Goal: Task Accomplishment & Management: Use online tool/utility

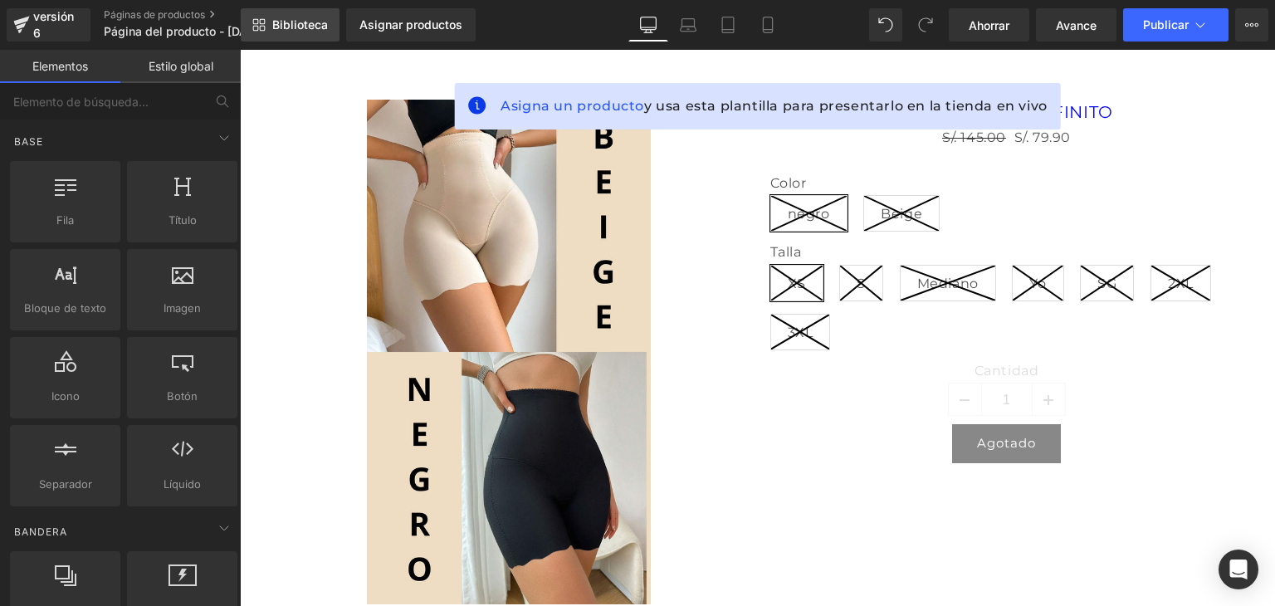
click at [291, 24] on font "Biblioteca" at bounding box center [300, 24] width 56 height 14
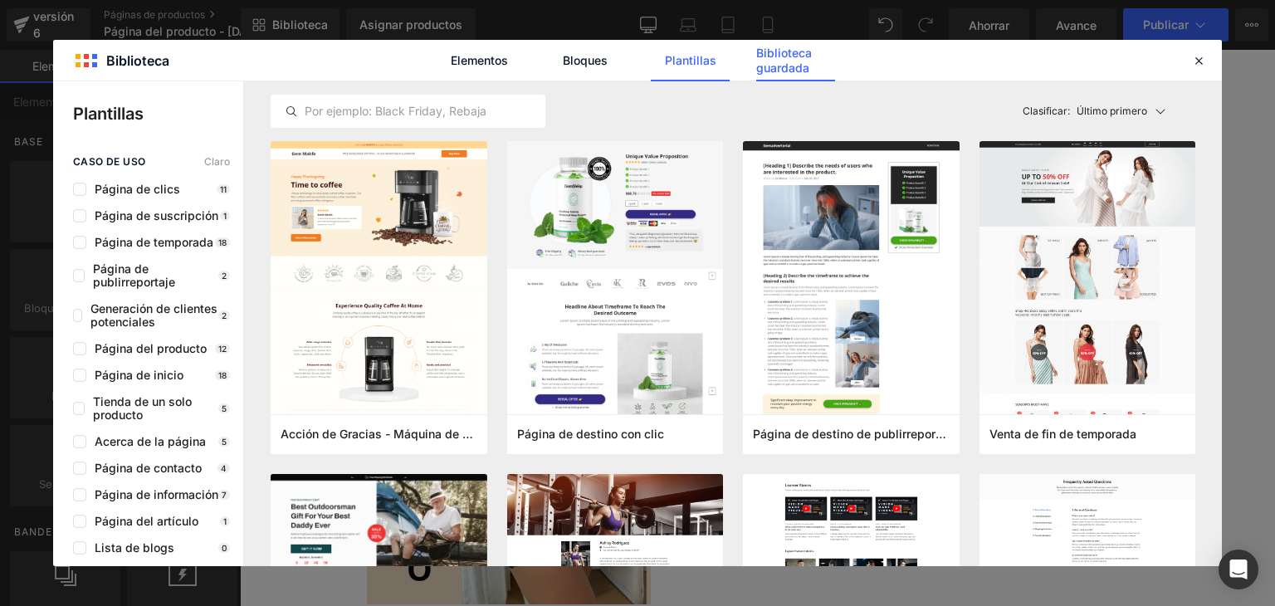
click at [798, 68] on font "Biblioteca guardada" at bounding box center [784, 60] width 56 height 29
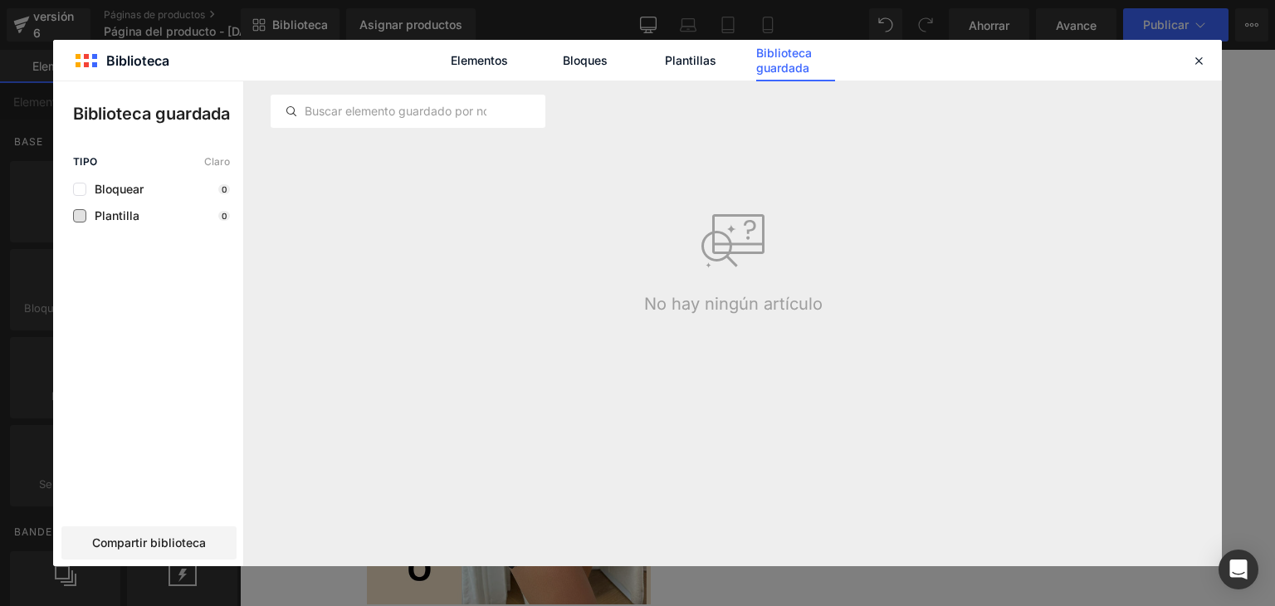
click at [112, 219] on font "Plantilla" at bounding box center [117, 215] width 45 height 14
click at [129, 537] on font "Compartir biblioteca" at bounding box center [149, 542] width 114 height 14
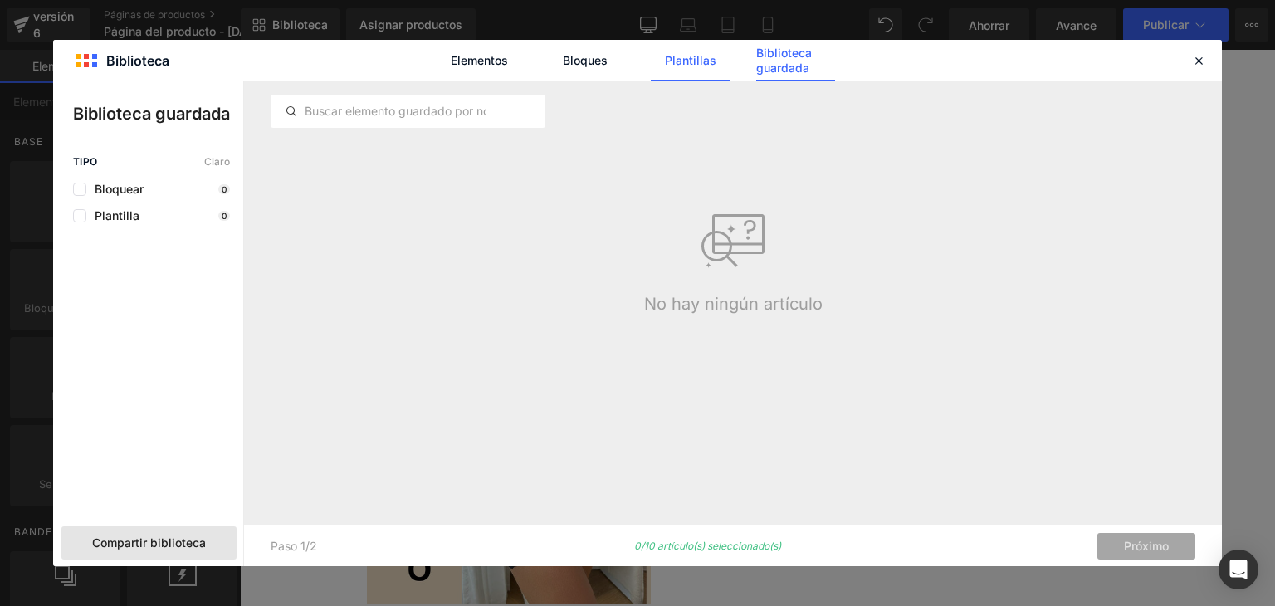
click at [664, 51] on link "Plantillas" at bounding box center [690, 61] width 79 height 42
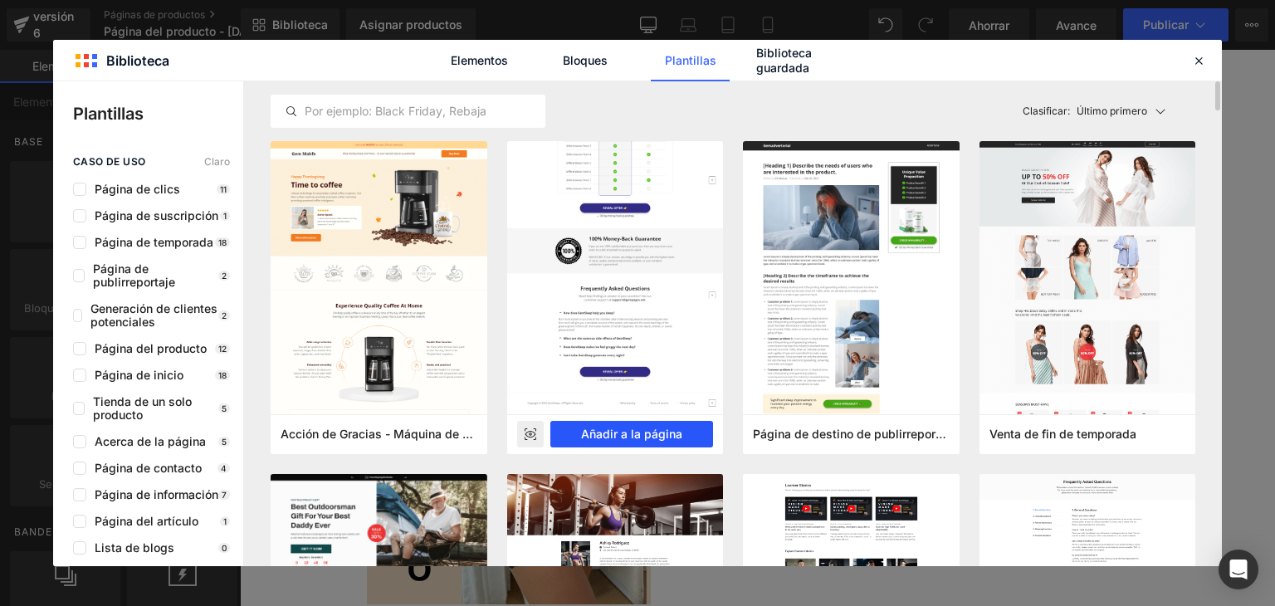
click at [613, 431] on font "Añadir a la página" at bounding box center [631, 434] width 101 height 14
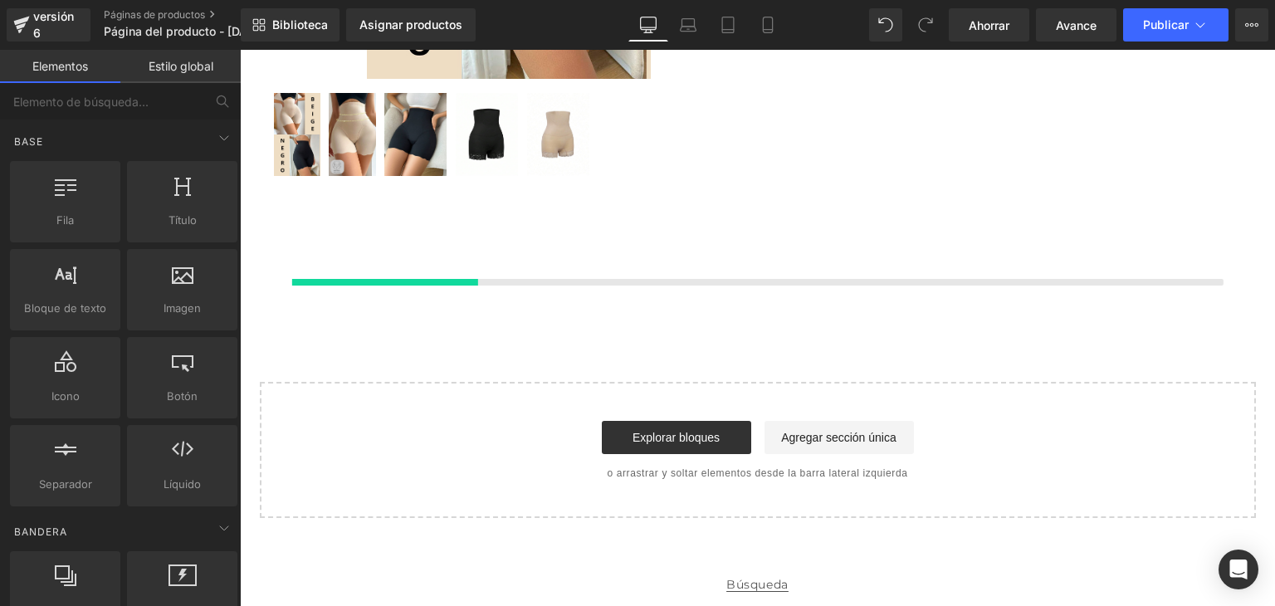
scroll to position [608, 0]
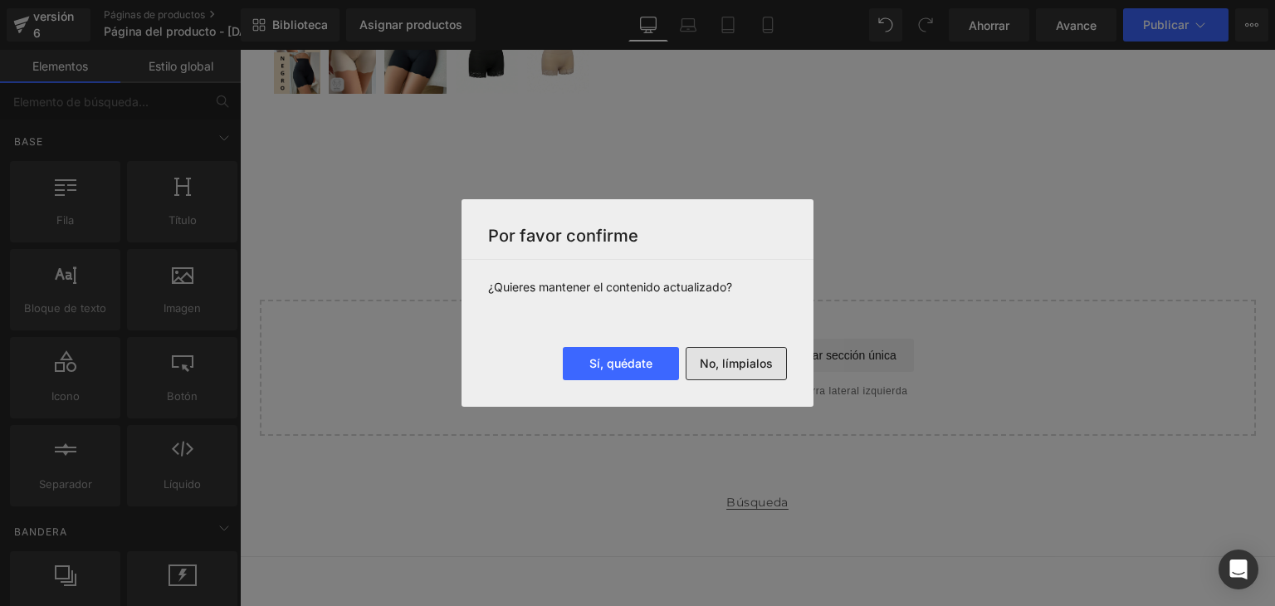
click at [702, 353] on button "No, límpialos" at bounding box center [736, 363] width 101 height 33
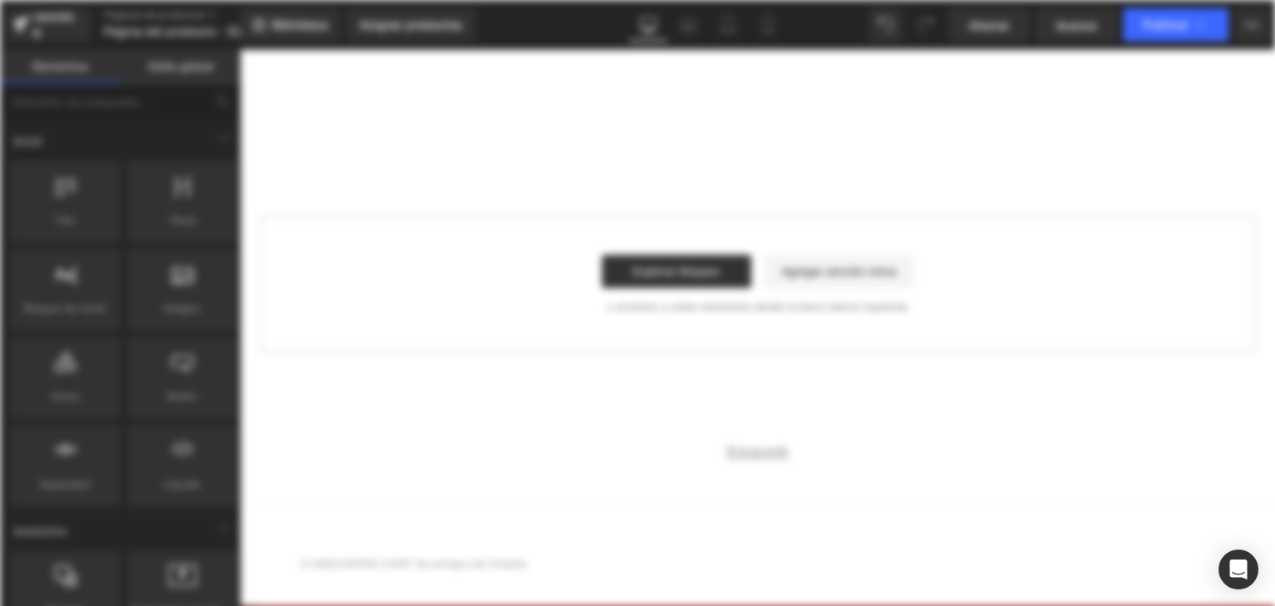
scroll to position [0, 0]
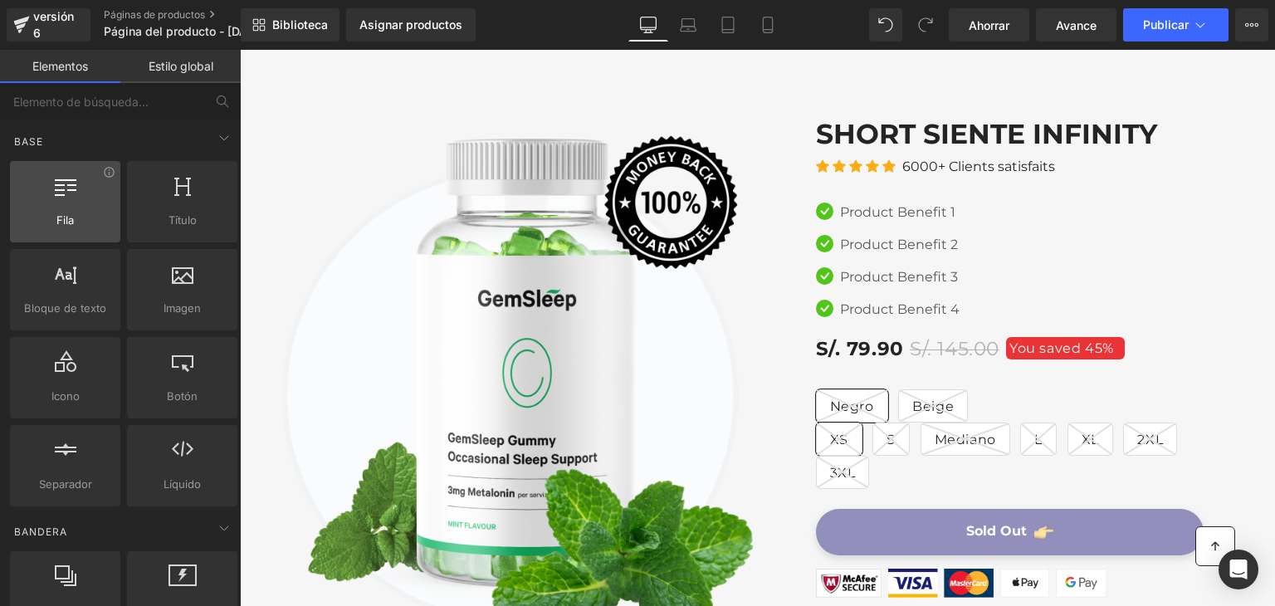
click at [67, 193] on icon at bounding box center [66, 185] width 22 height 22
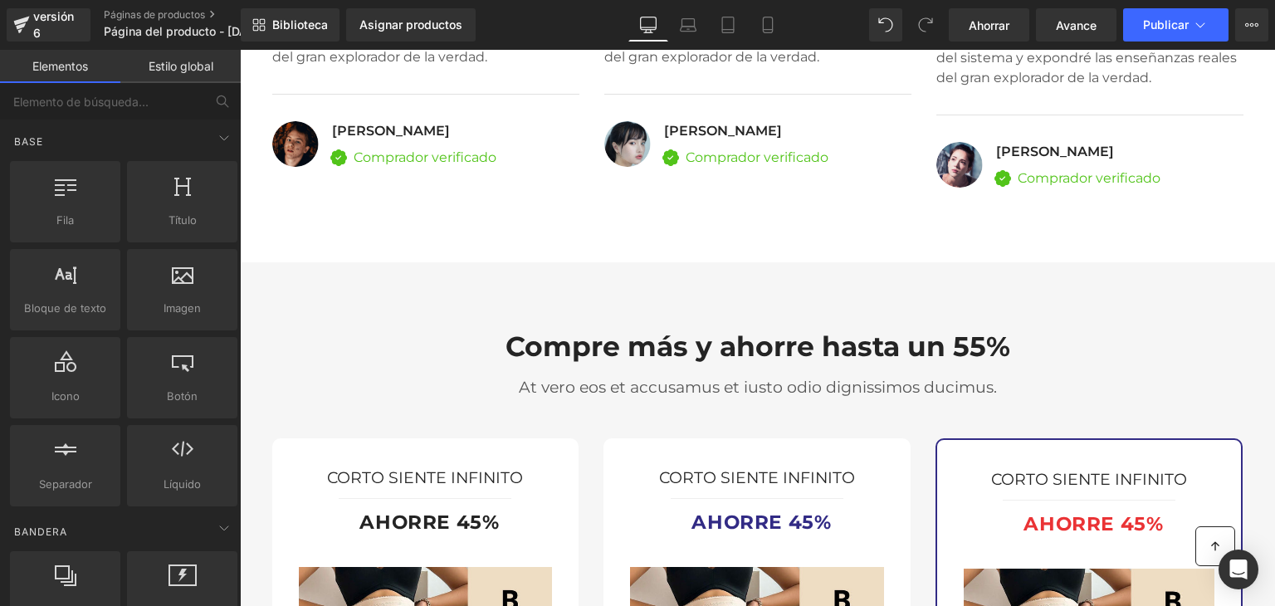
scroll to position [3550, 0]
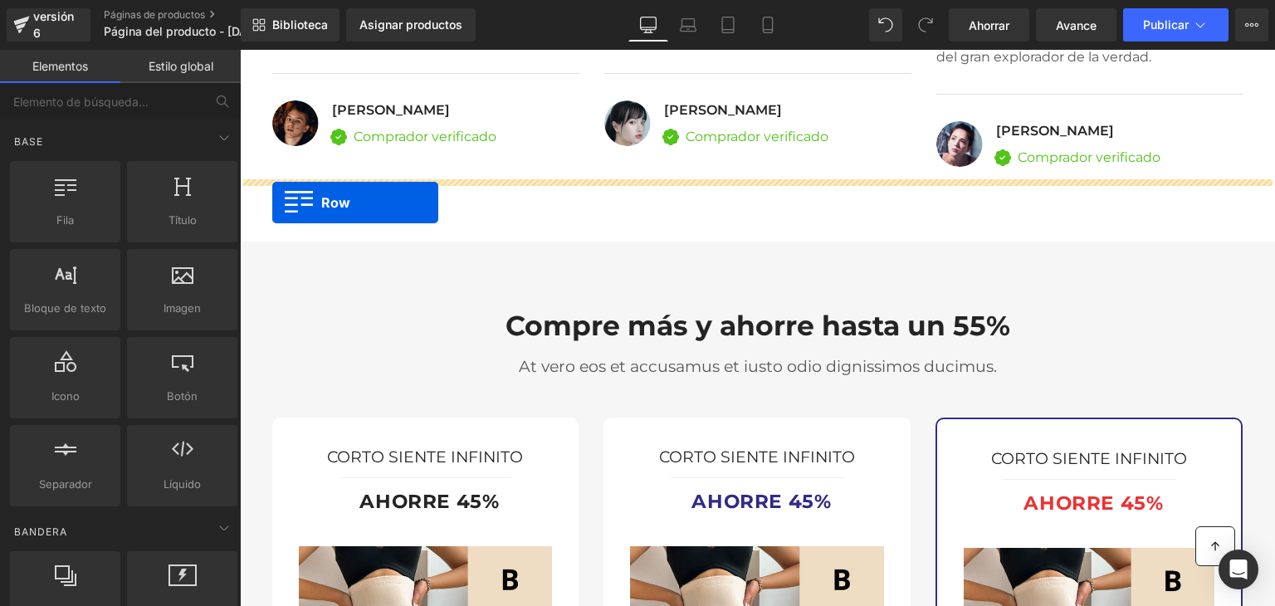
drag, startPoint x: 300, startPoint y: 257, endPoint x: 272, endPoint y: 203, distance: 59.8
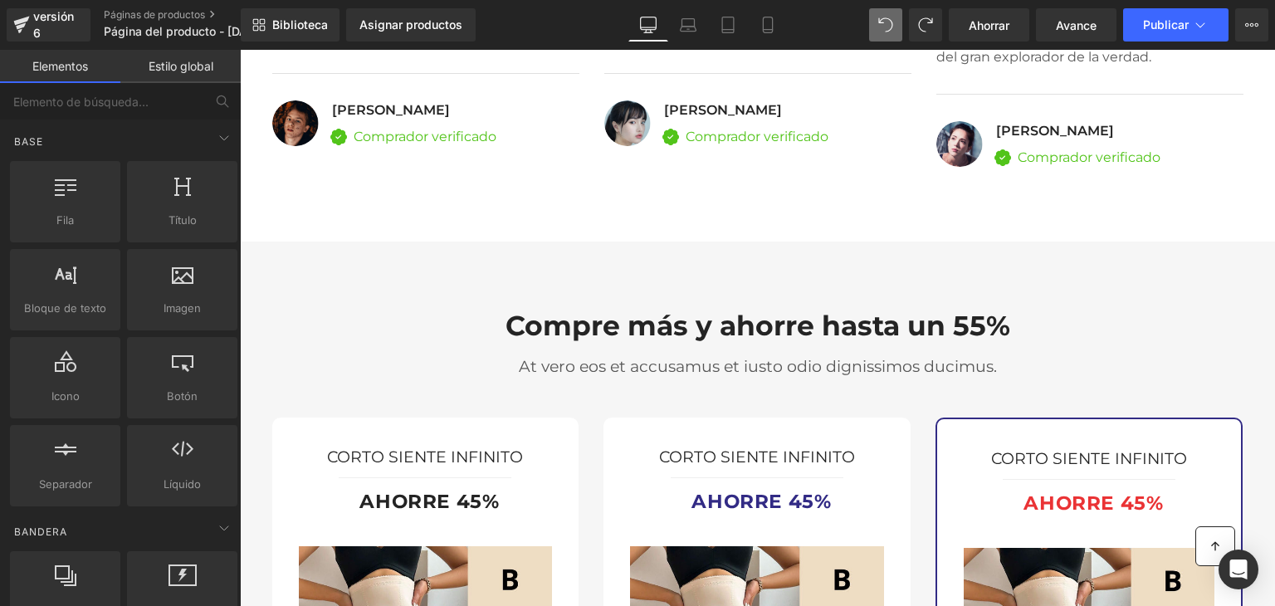
click at [189, 62] on font "Estilo global" at bounding box center [181, 66] width 65 height 14
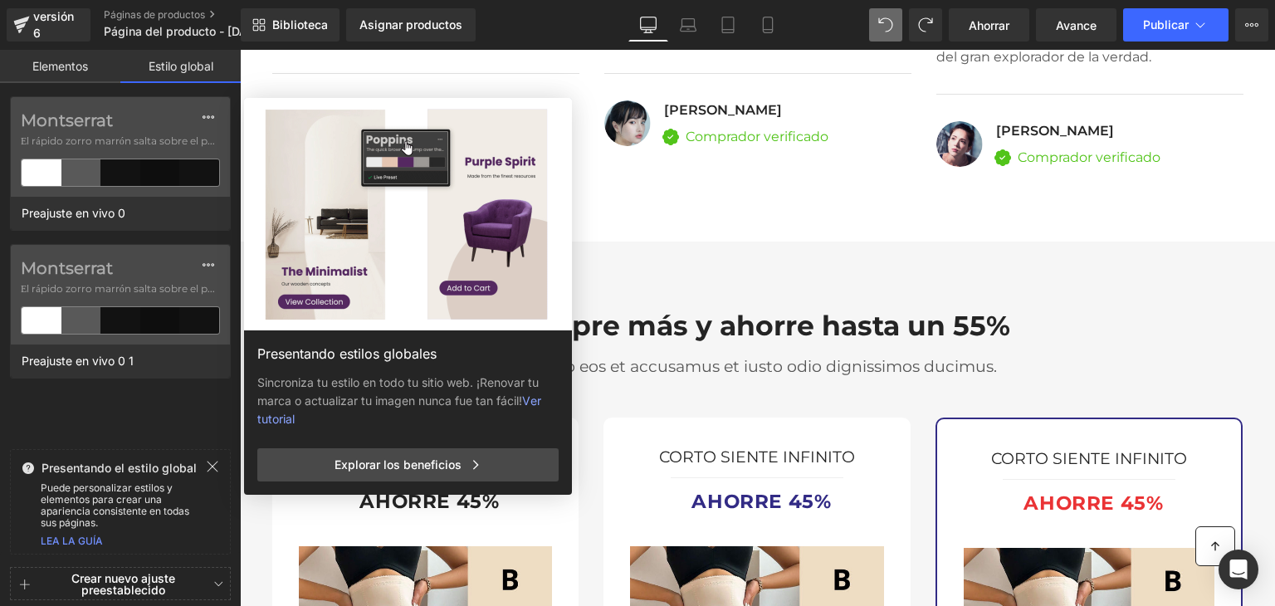
click at [71, 67] on font "Elementos" at bounding box center [60, 66] width 56 height 14
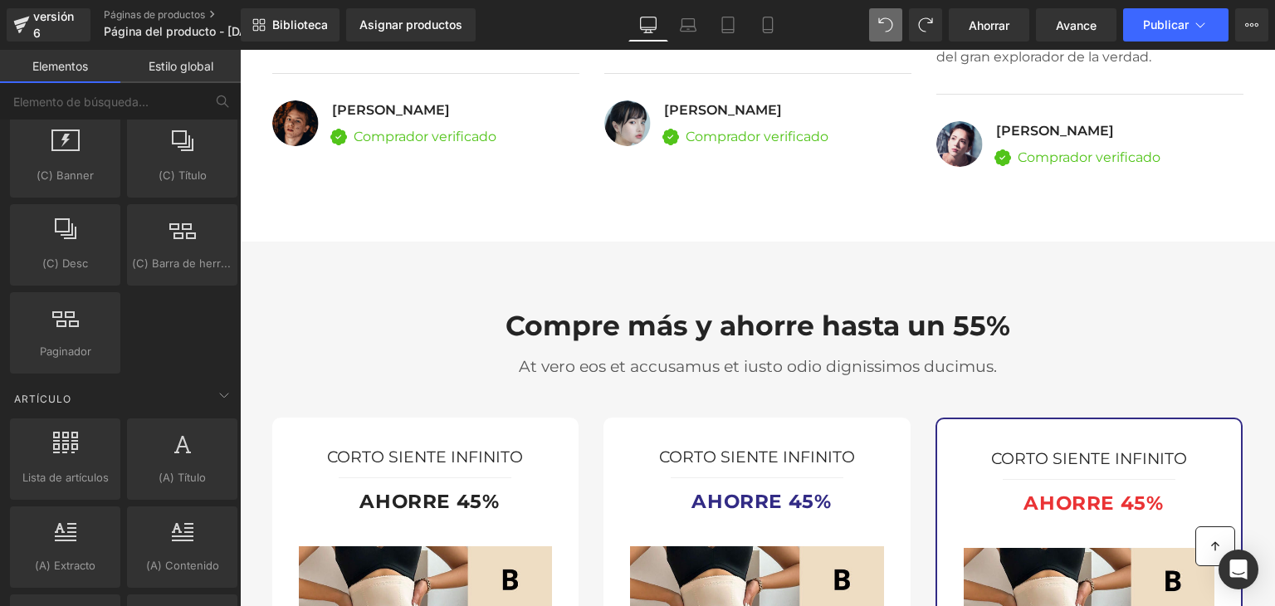
scroll to position [3161, 0]
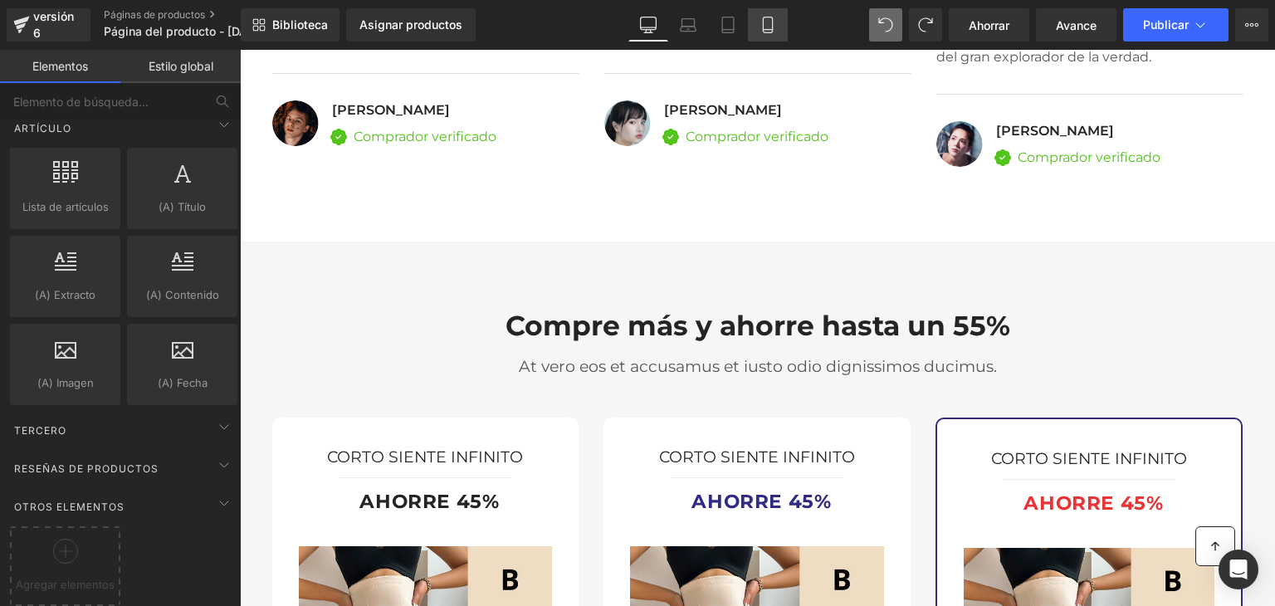
click at [760, 18] on icon at bounding box center [768, 25] width 17 height 17
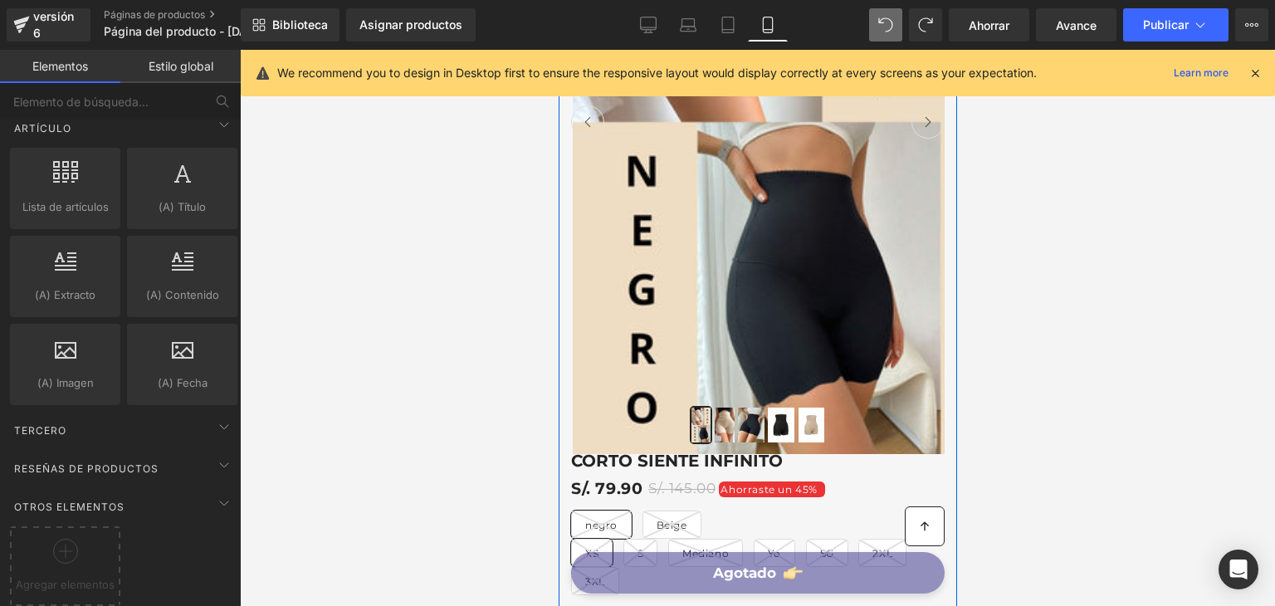
scroll to position [0, 0]
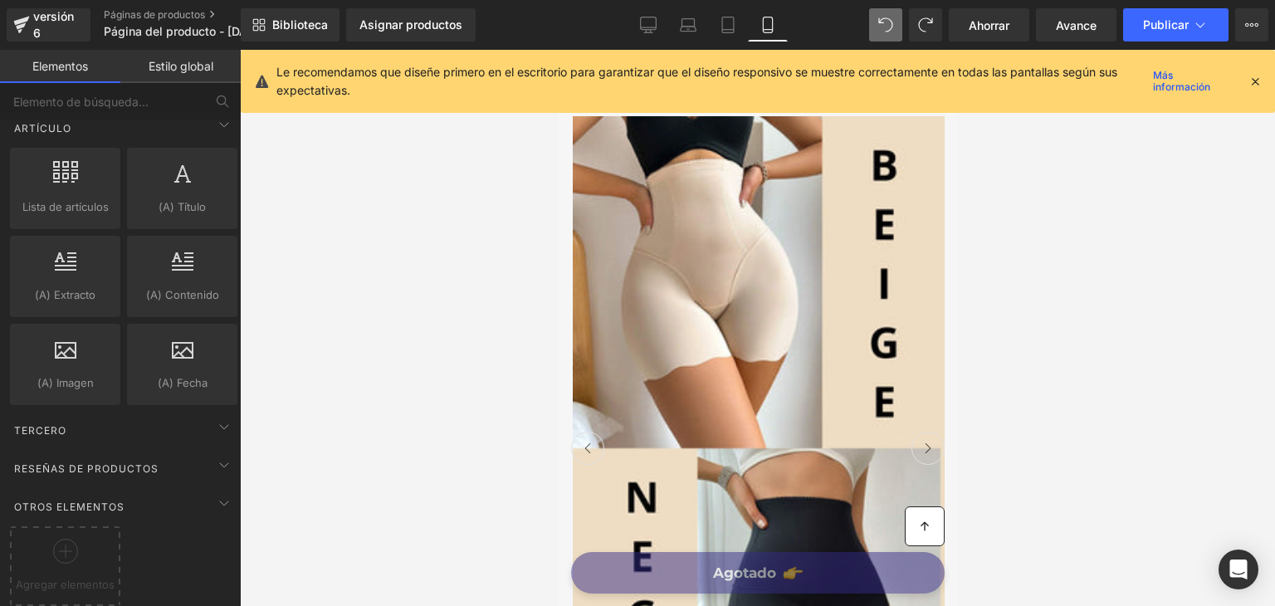
click at [1258, 81] on icon at bounding box center [1255, 81] width 15 height 15
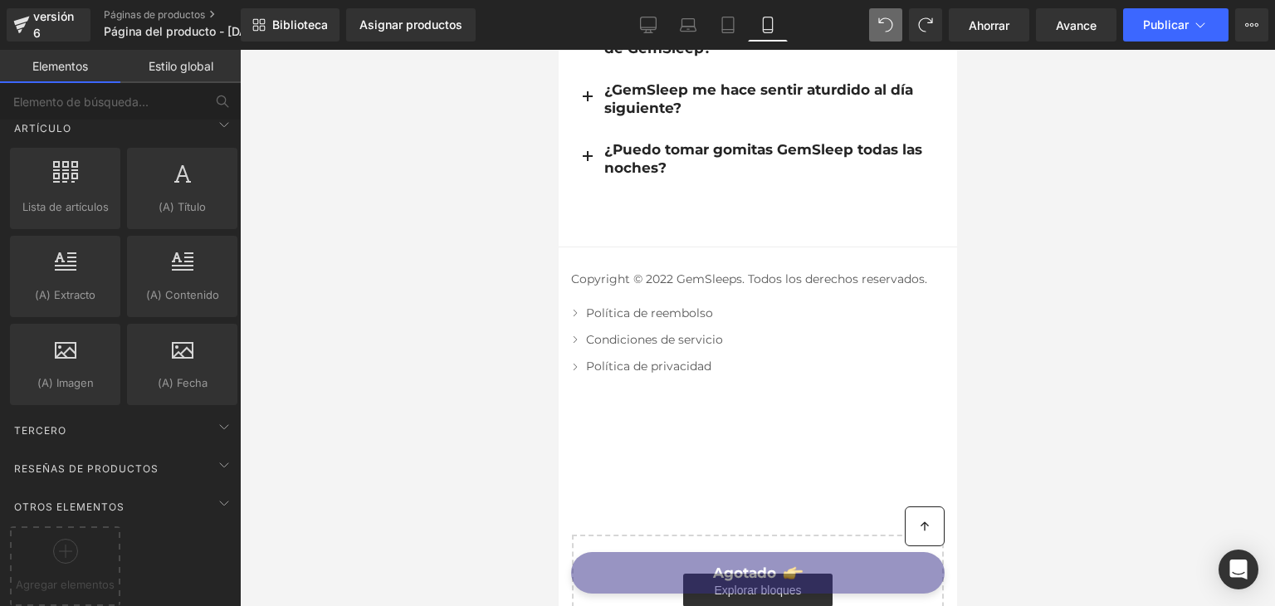
scroll to position [7783, 0]
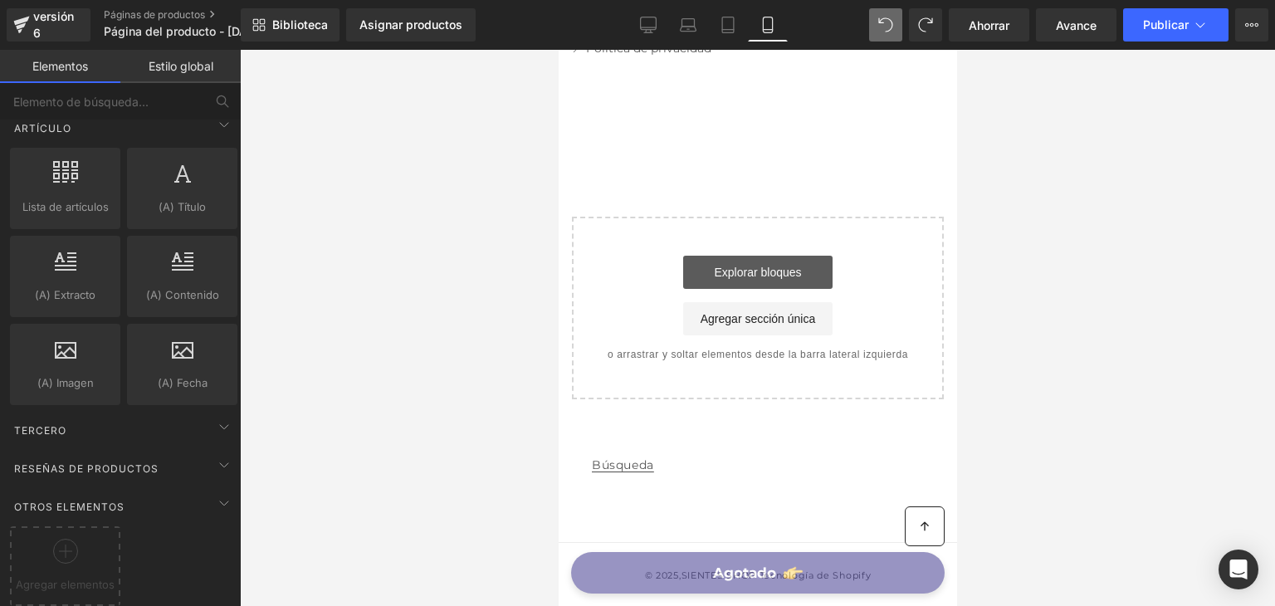
click at [717, 271] on font "Explorar bloques" at bounding box center [756, 272] width 87 height 13
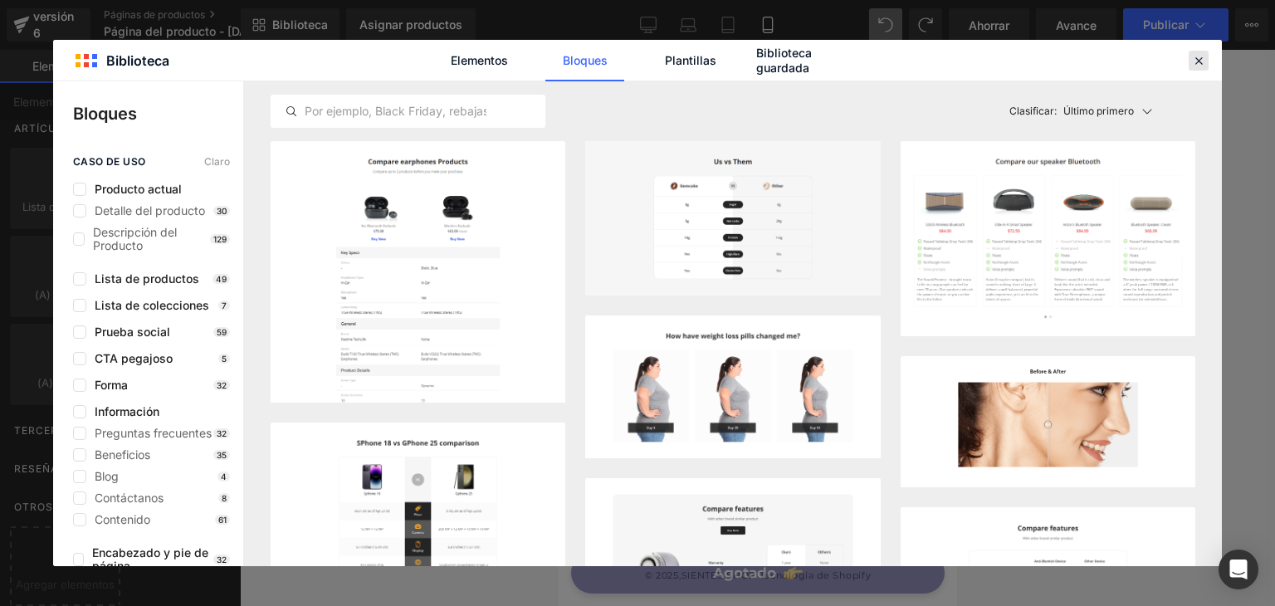
click at [1204, 56] on icon at bounding box center [1198, 60] width 15 height 15
